Goal: Information Seeking & Learning: Learn about a topic

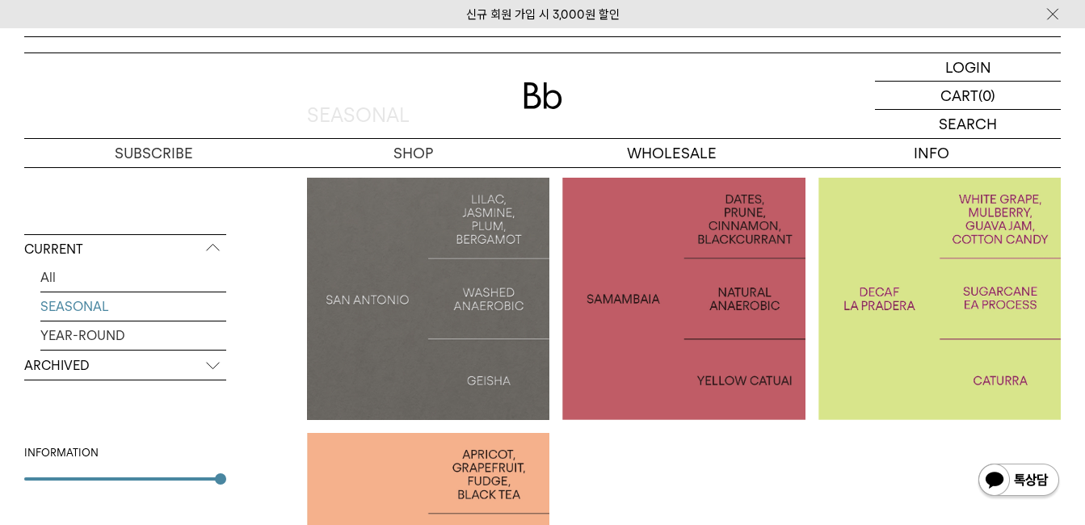
scroll to position [323, 0]
click at [112, 333] on link "YEAR-ROUND" at bounding box center [133, 336] width 186 height 28
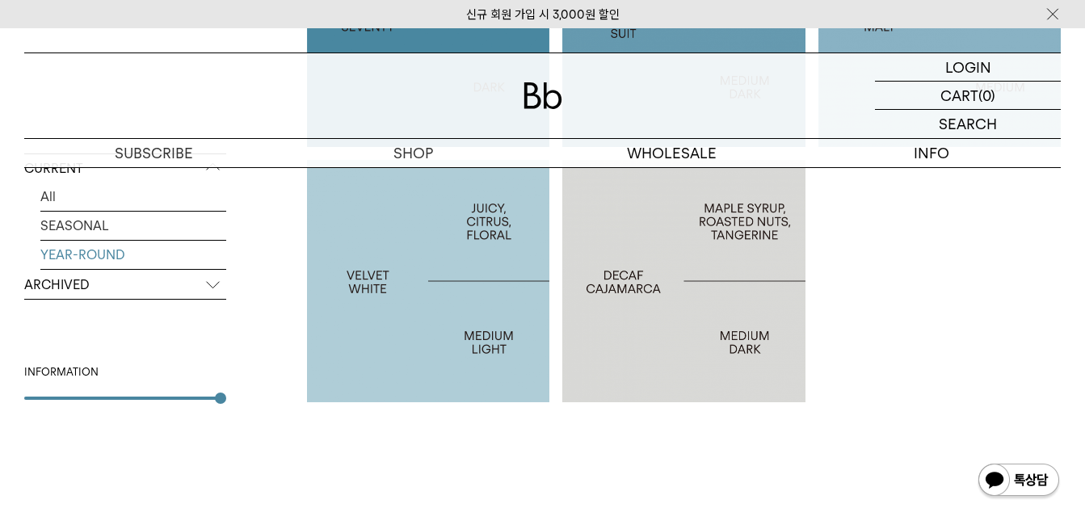
scroll to position [646, 0]
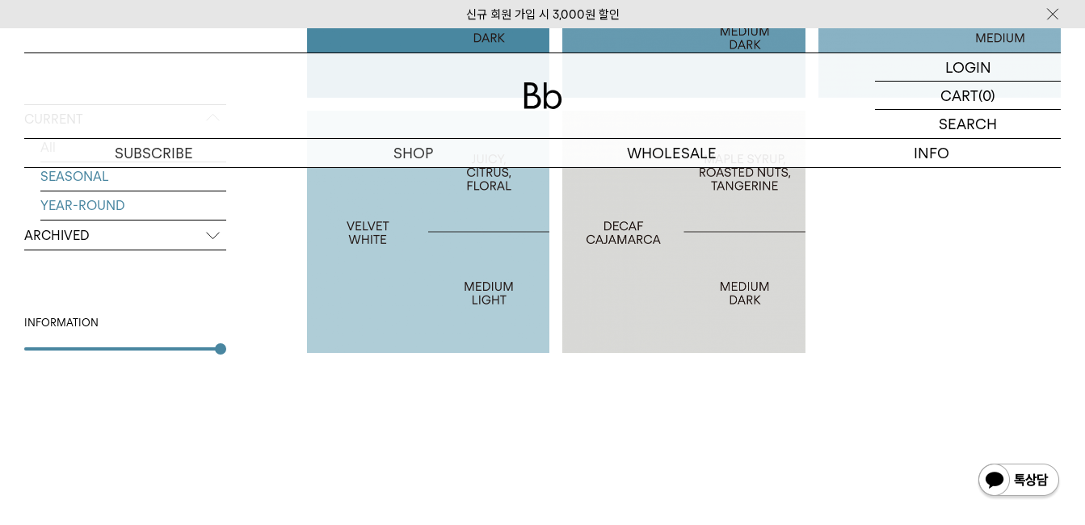
click at [97, 182] on link "SEASONAL" at bounding box center [133, 176] width 186 height 28
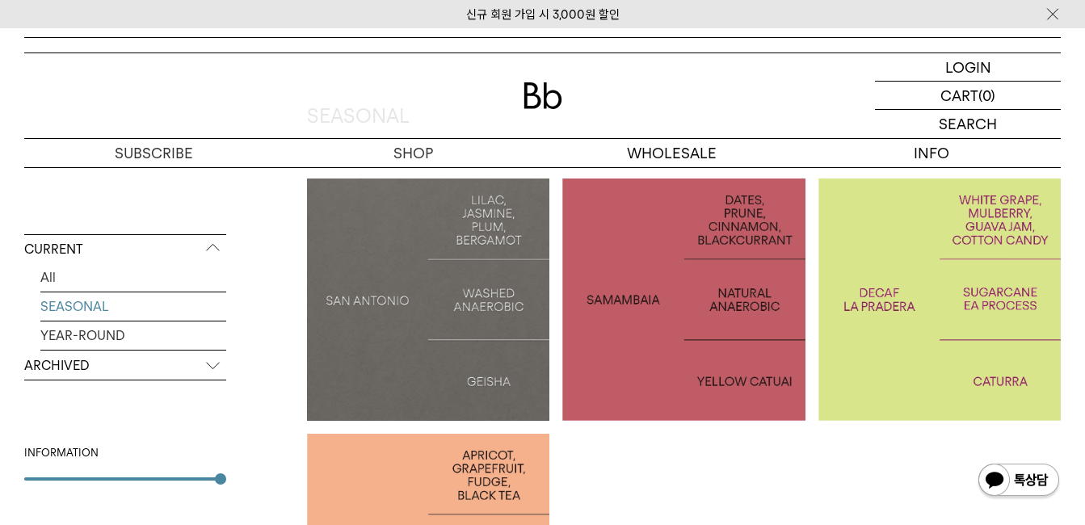
click at [103, 366] on p "ARCHIVED" at bounding box center [125, 366] width 202 height 29
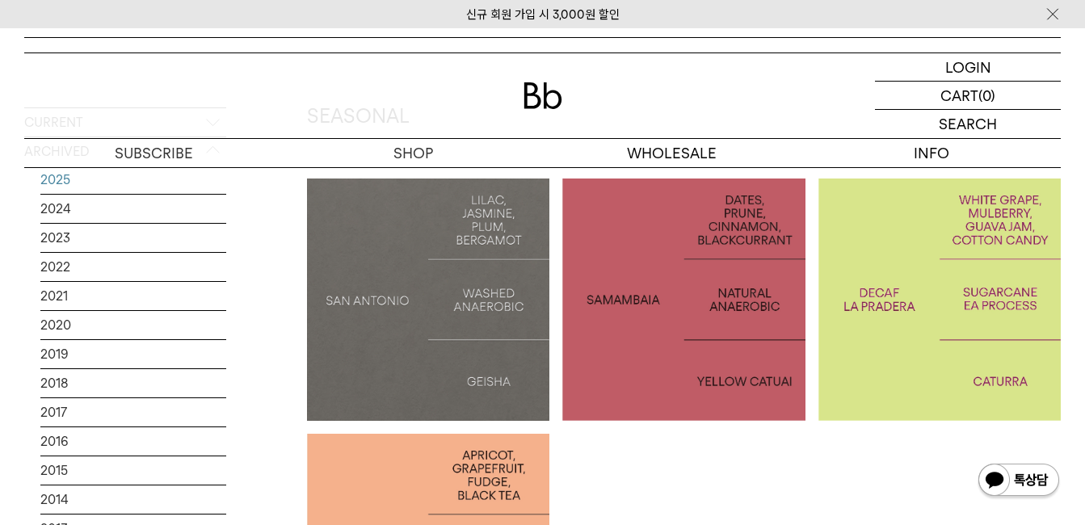
click at [73, 183] on link "2025" at bounding box center [133, 180] width 186 height 28
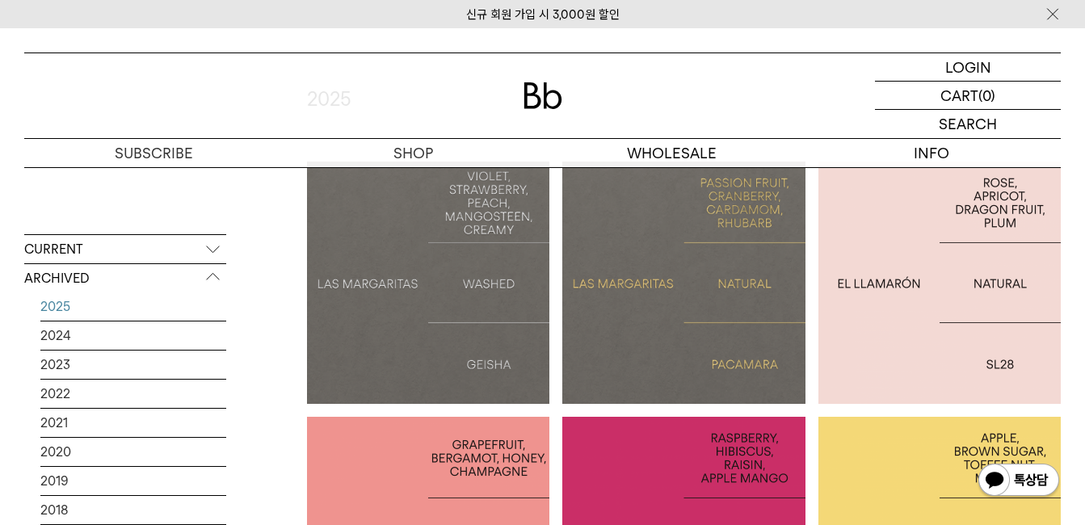
scroll to position [323, 0]
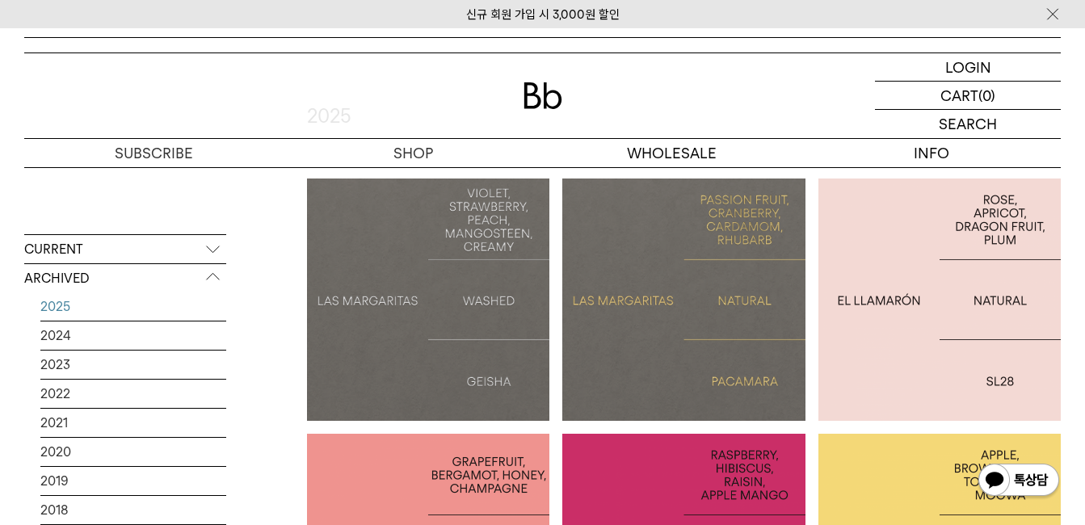
click at [1000, 284] on p "[GEOGRAPHIC_DATA] EL LLAMARÓN" at bounding box center [940, 300] width 242 height 52
